Goal: Check status: Check status

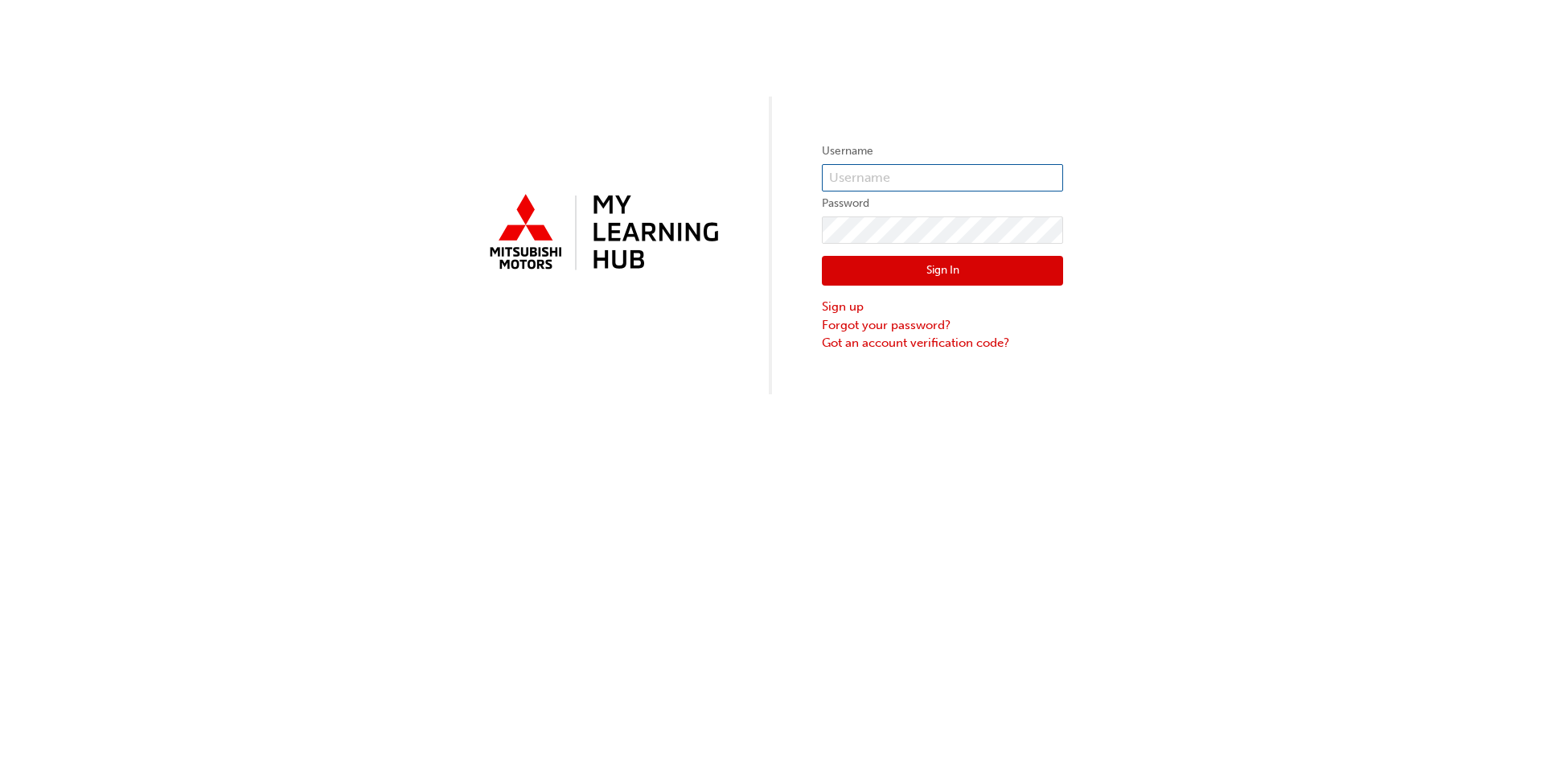
type input "bholloway@ktmg.com.au"
click at [913, 266] on button "Sign In" at bounding box center [942, 271] width 241 height 31
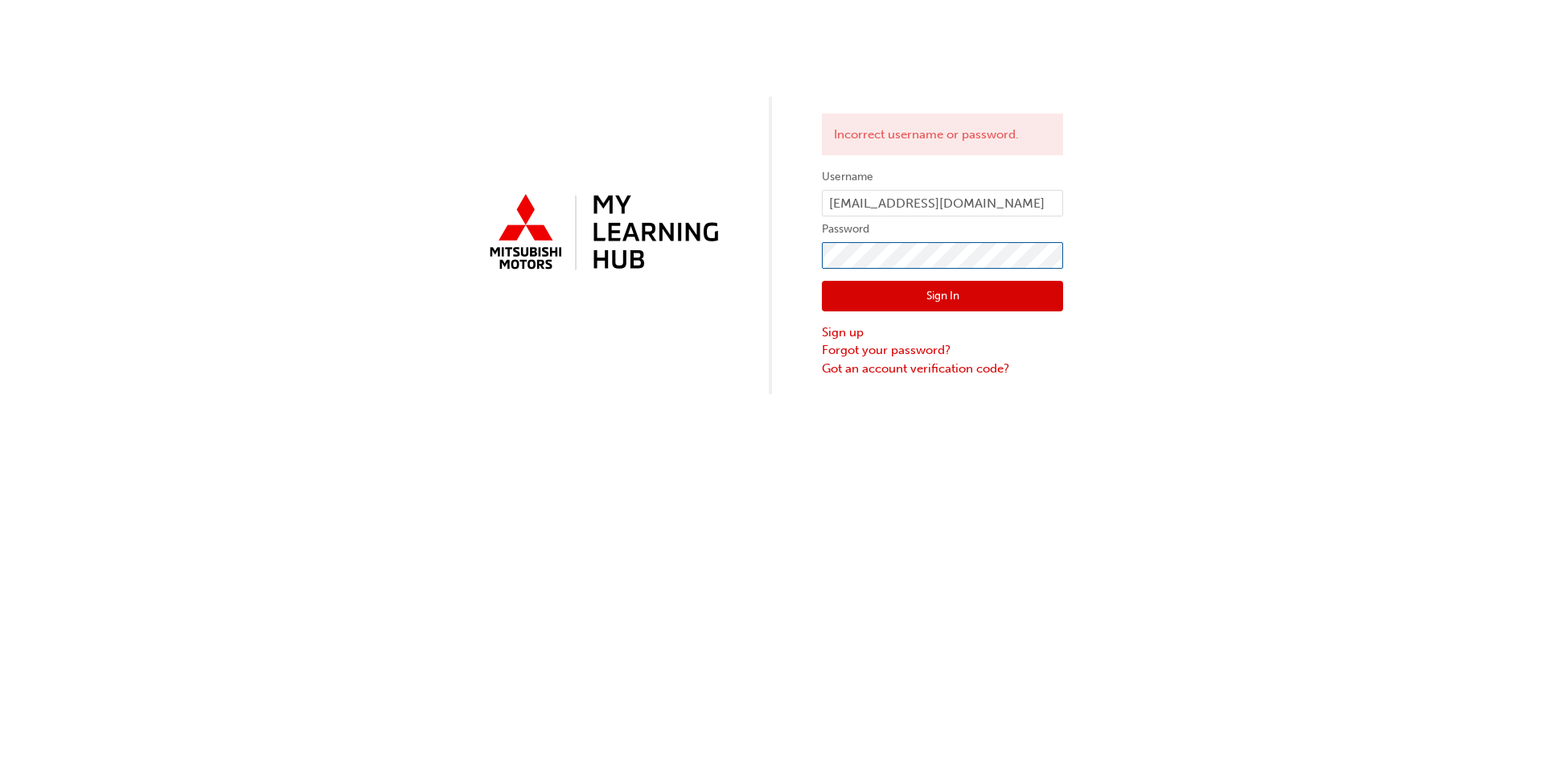
click at [443, 264] on div "Incorrect username or password. Username bholloway@ktmg.com.au Password Sign In…" at bounding box center [772, 197] width 1544 height 394
click button "Sign In" at bounding box center [942, 296] width 241 height 31
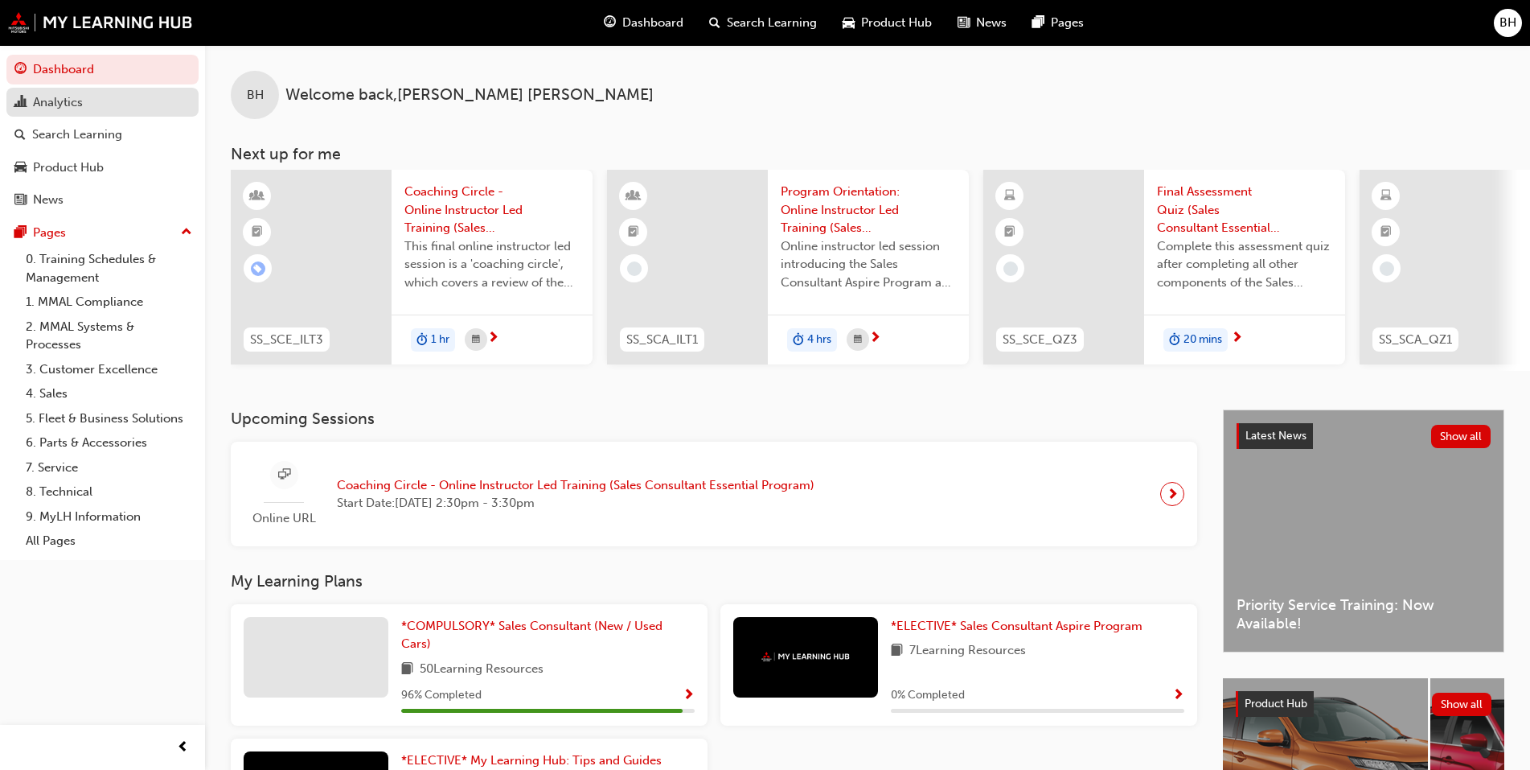
click at [162, 113] on link "Analytics" at bounding box center [102, 103] width 192 height 30
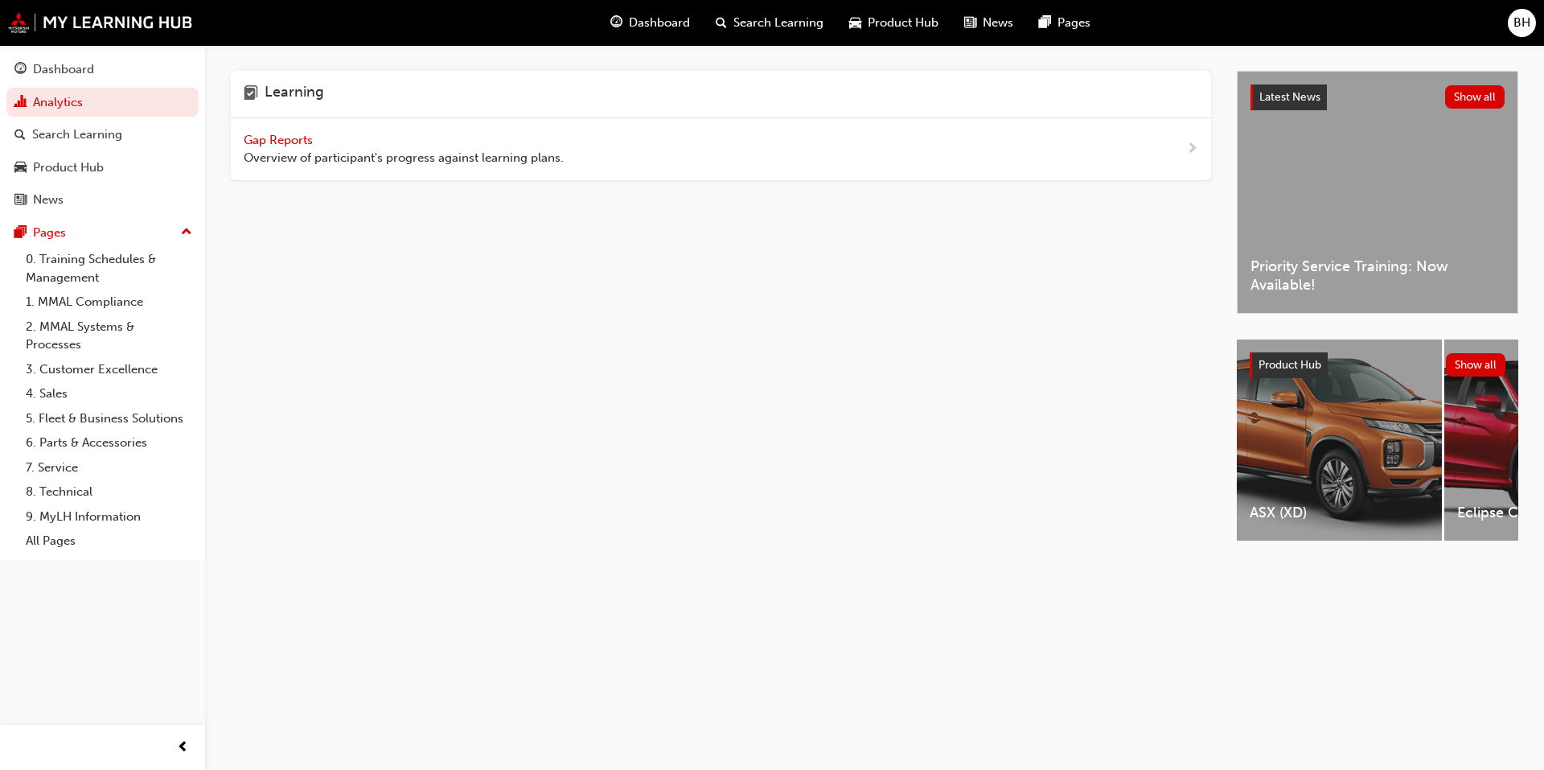
click at [285, 133] on span "Gap Reports" at bounding box center [280, 140] width 72 height 14
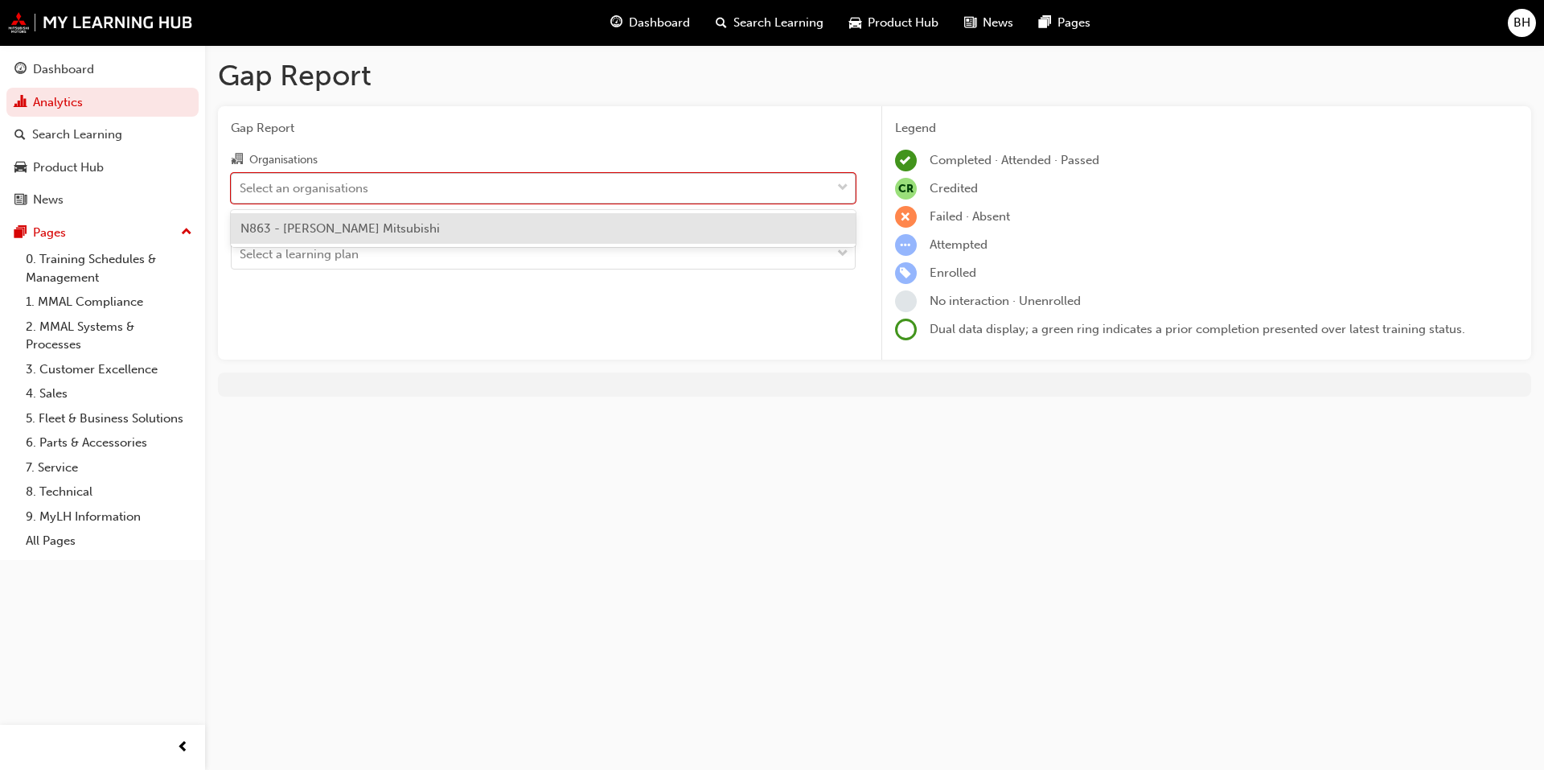
click at [471, 197] on div "Select an organisations" at bounding box center [531, 188] width 599 height 28
click at [241, 194] on input "Organisations option N863 - Kelly Mitsubishi focused, 1 of 1. 1 result availabl…" at bounding box center [241, 187] width 2 height 14
click at [462, 236] on div "N863 - [PERSON_NAME] Mitsubishi" at bounding box center [543, 228] width 625 height 31
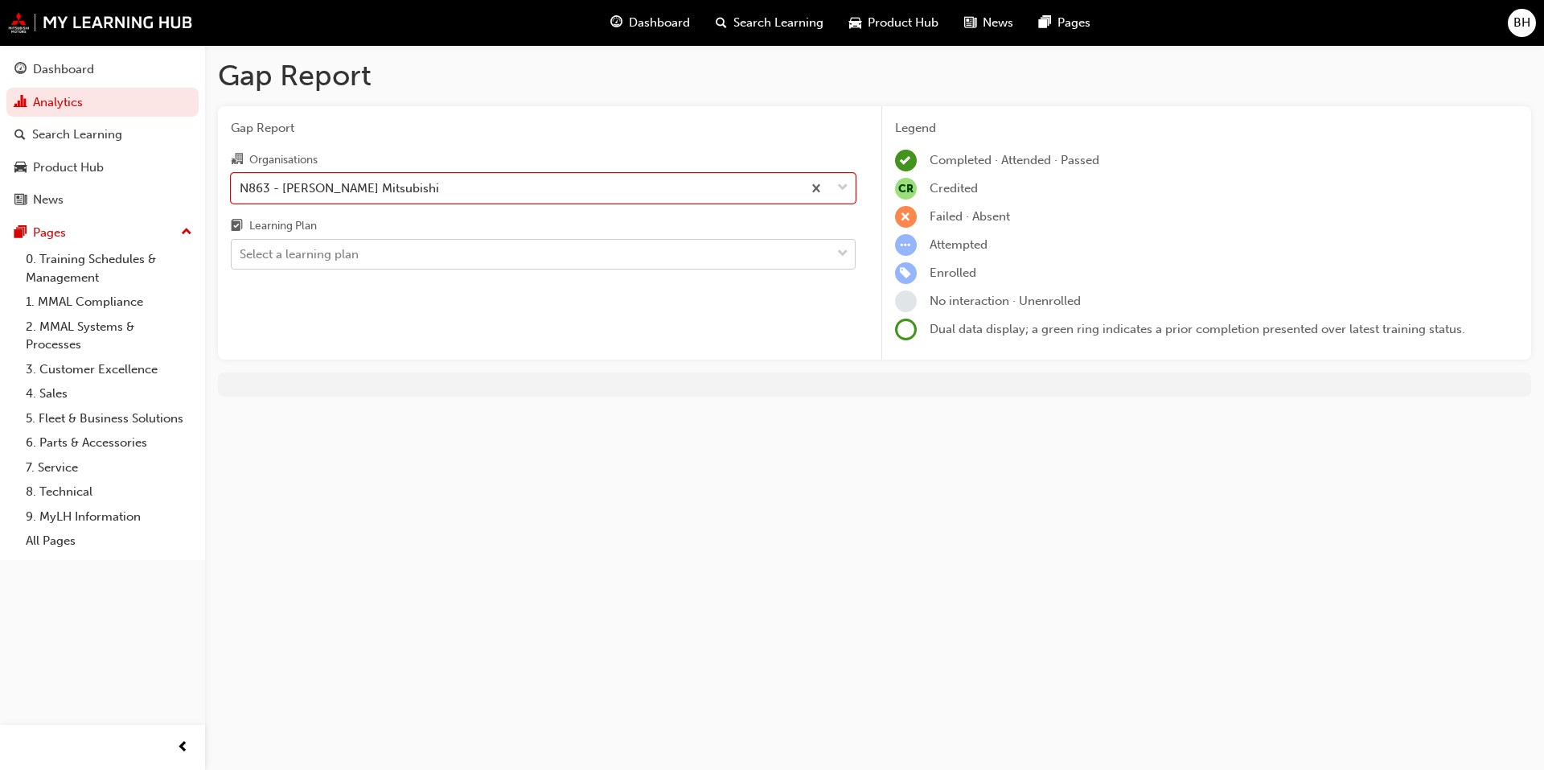
click at [438, 249] on div "Select a learning plan" at bounding box center [531, 254] width 599 height 28
click at [241, 249] on input "Learning Plan Select a learning plan" at bounding box center [241, 254] width 2 height 14
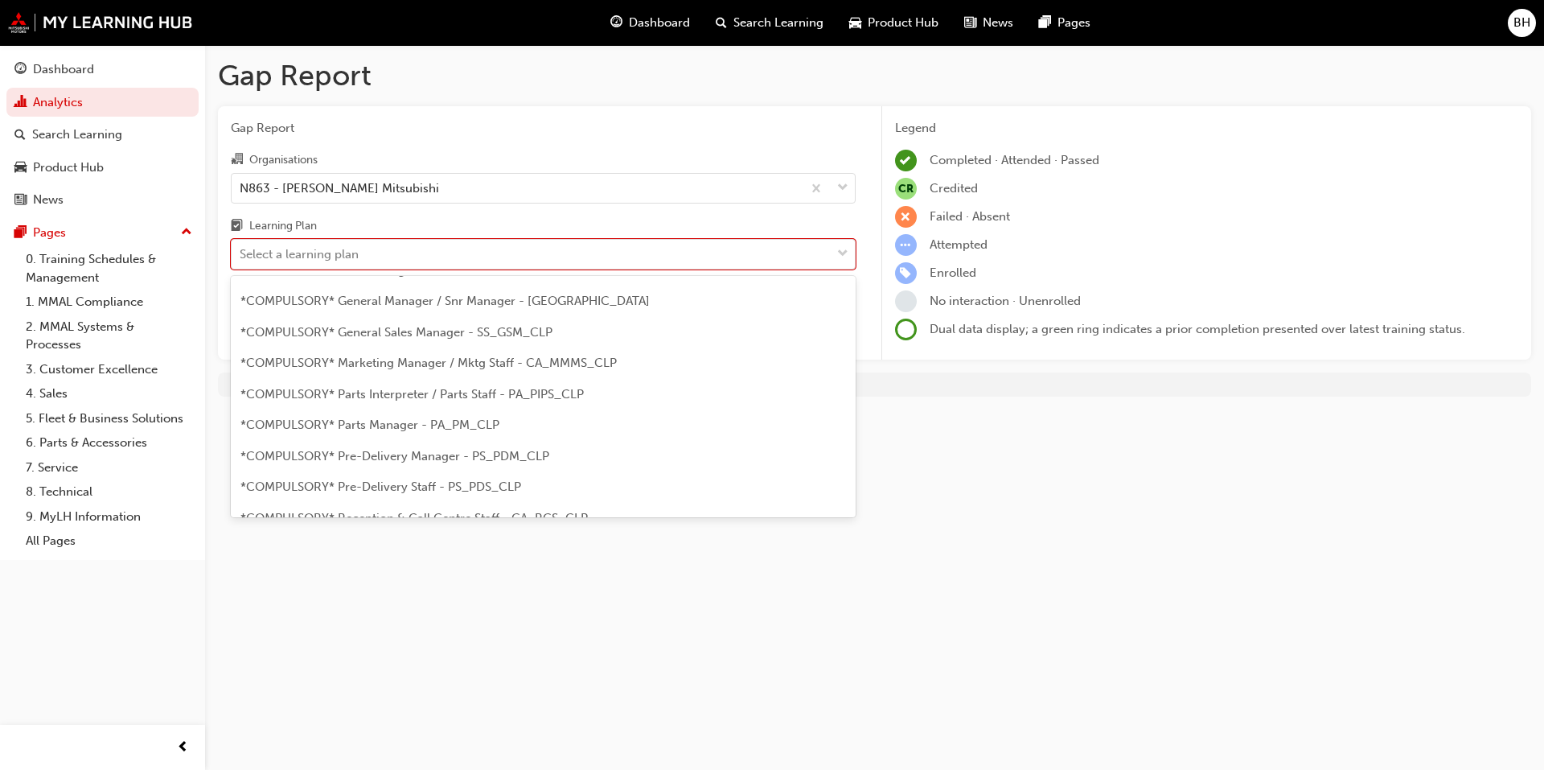
scroll to position [322, 0]
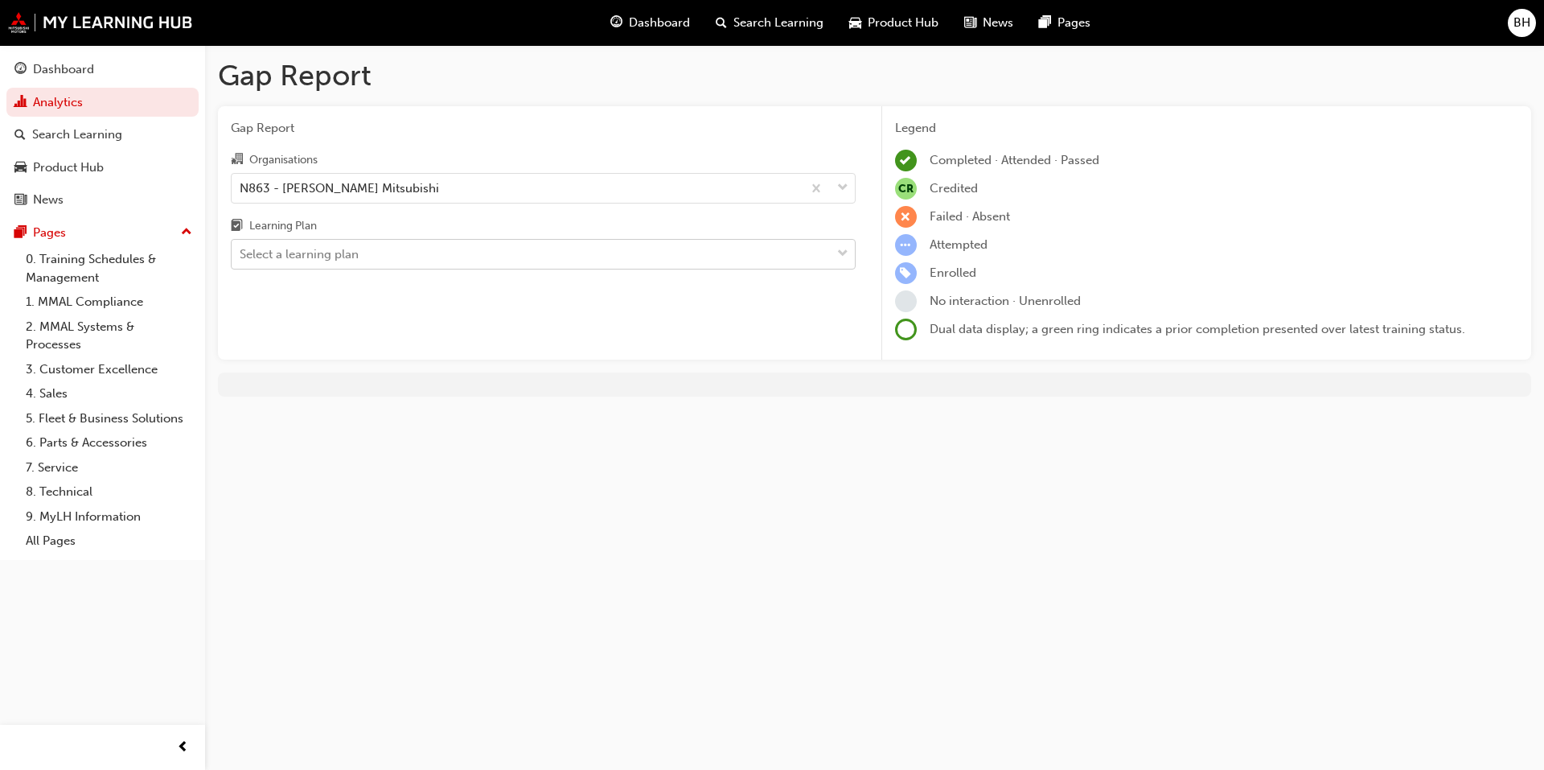
drag, startPoint x: 467, startPoint y: 392, endPoint x: 354, endPoint y: 251, distance: 181.3
click at [354, 251] on div "Select a learning plan" at bounding box center [299, 254] width 119 height 18
click at [241, 251] on input "Learning Plan Select a learning plan" at bounding box center [241, 254] width 2 height 14
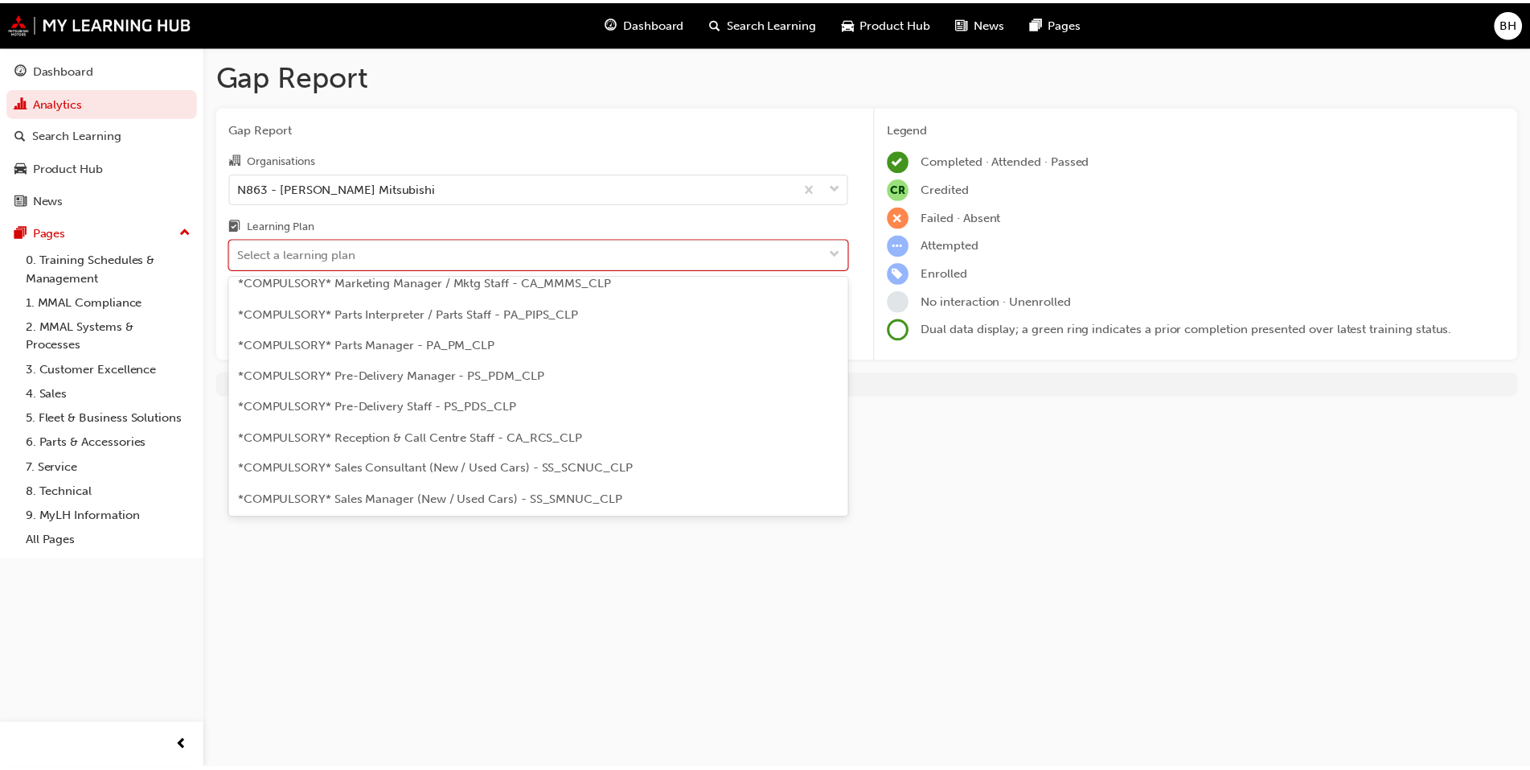
scroll to position [402, 0]
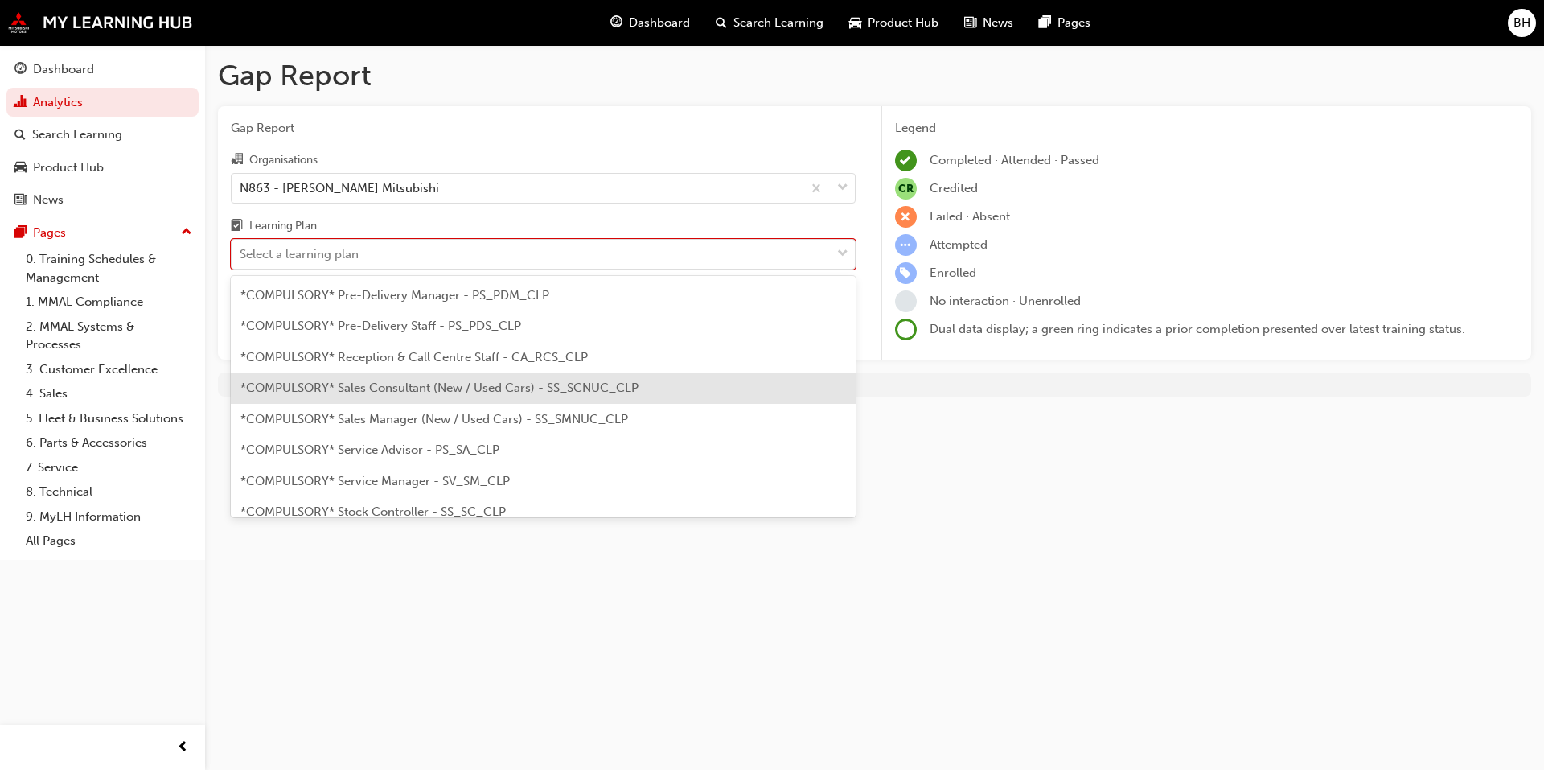
click at [497, 379] on div "*COMPULSORY* Sales Consultant (New / Used Cars) - SS_SCNUC_CLP" at bounding box center [543, 387] width 625 height 31
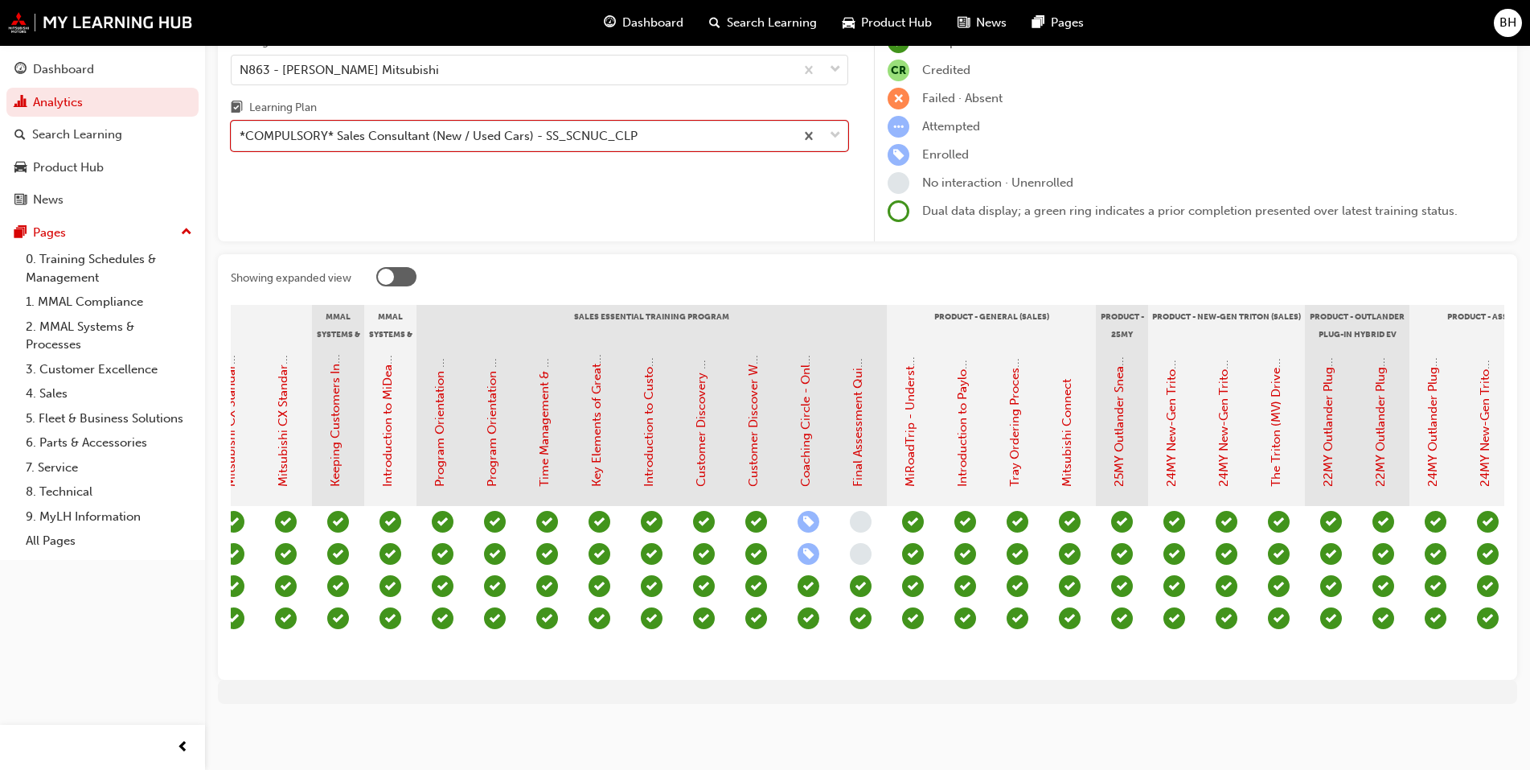
scroll to position [0, 1488]
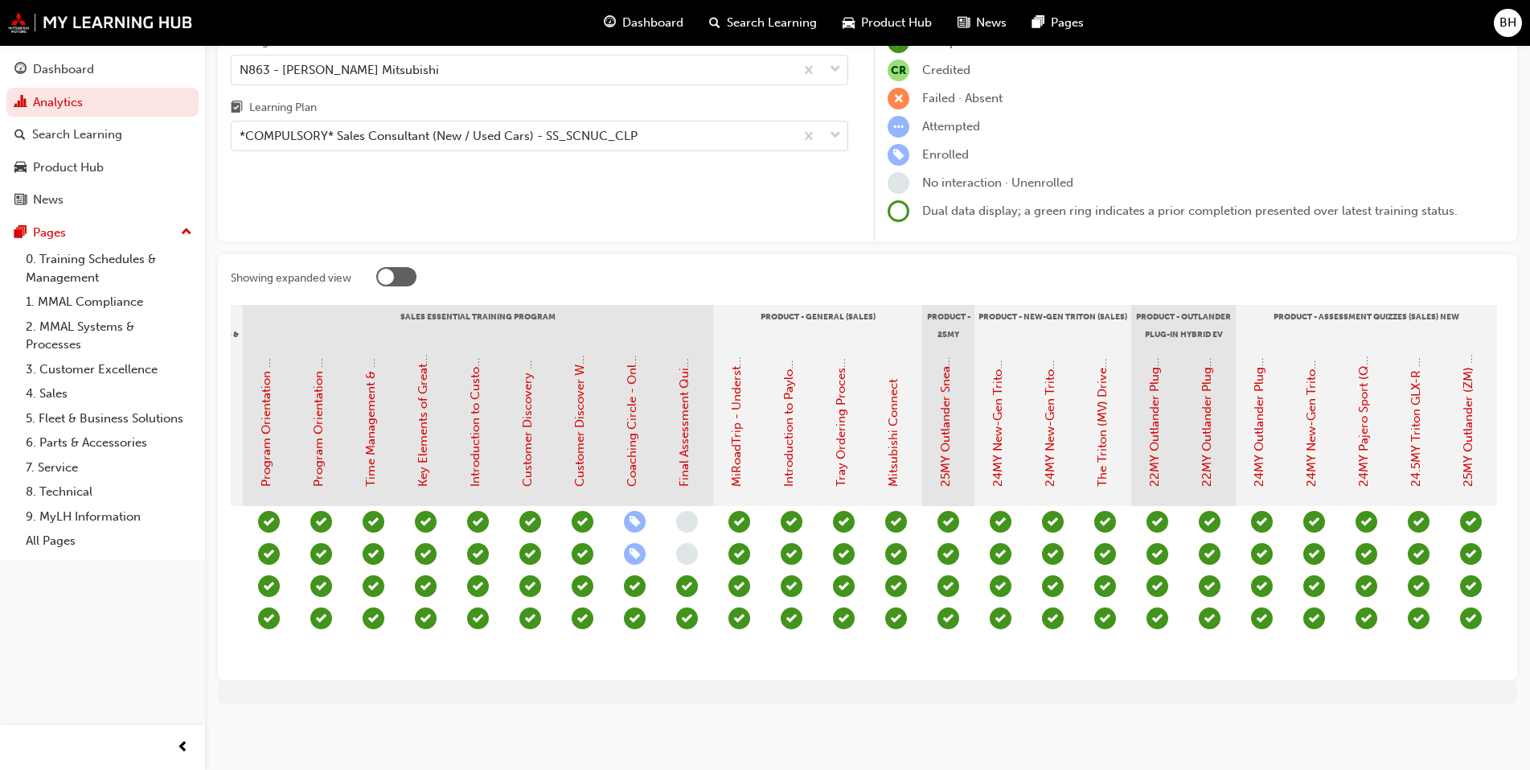
scroll to position [0, 1601]
